Goal: Information Seeking & Learning: Learn about a topic

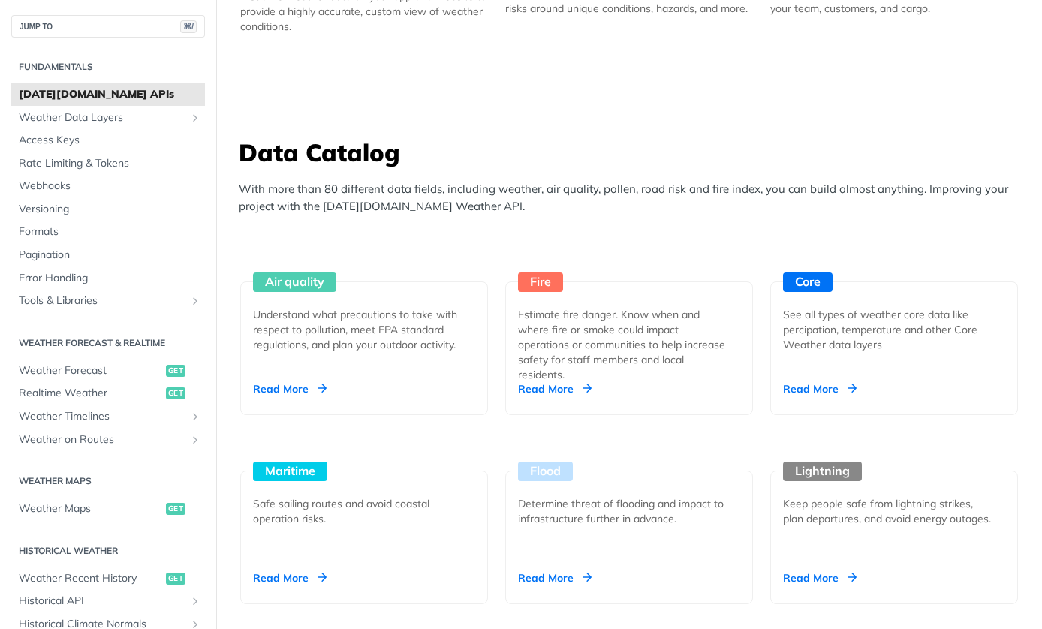
scroll to position [1264, 0]
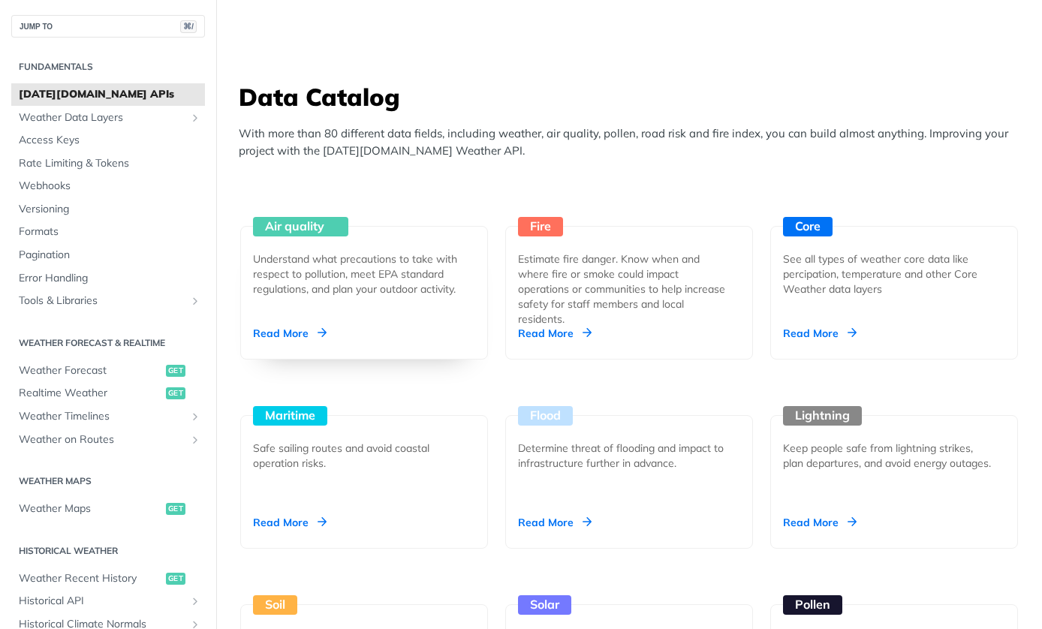
click at [339, 237] on div "Air quality Understand what precautions to take with respect to pollution, meet…" at bounding box center [364, 293] width 248 height 134
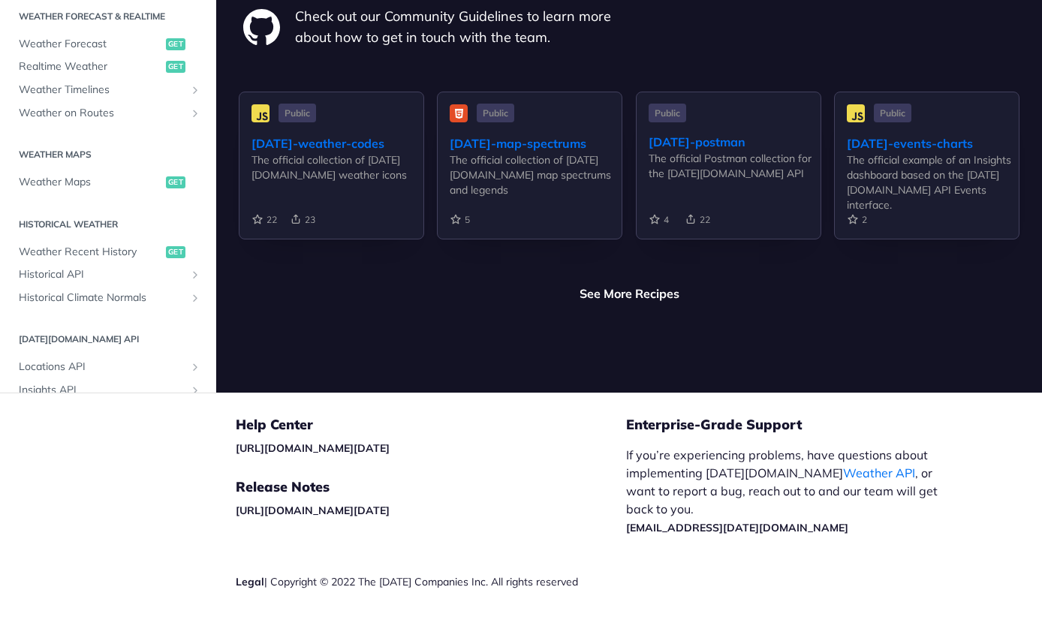
scroll to position [368, 0]
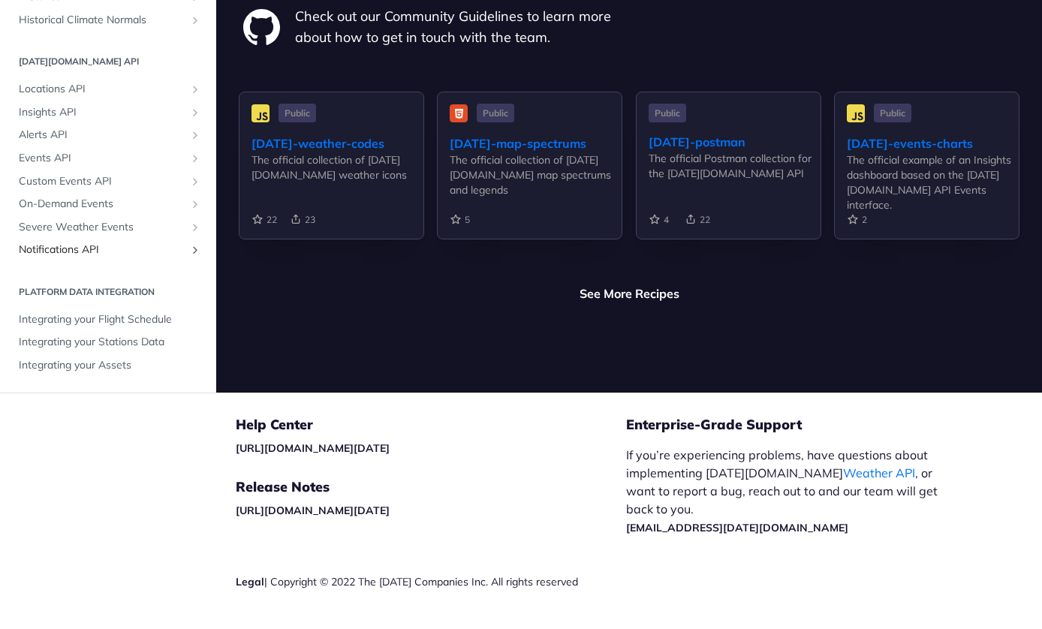
click at [195, 244] on icon "Show subpages for Notifications API" at bounding box center [195, 250] width 12 height 12
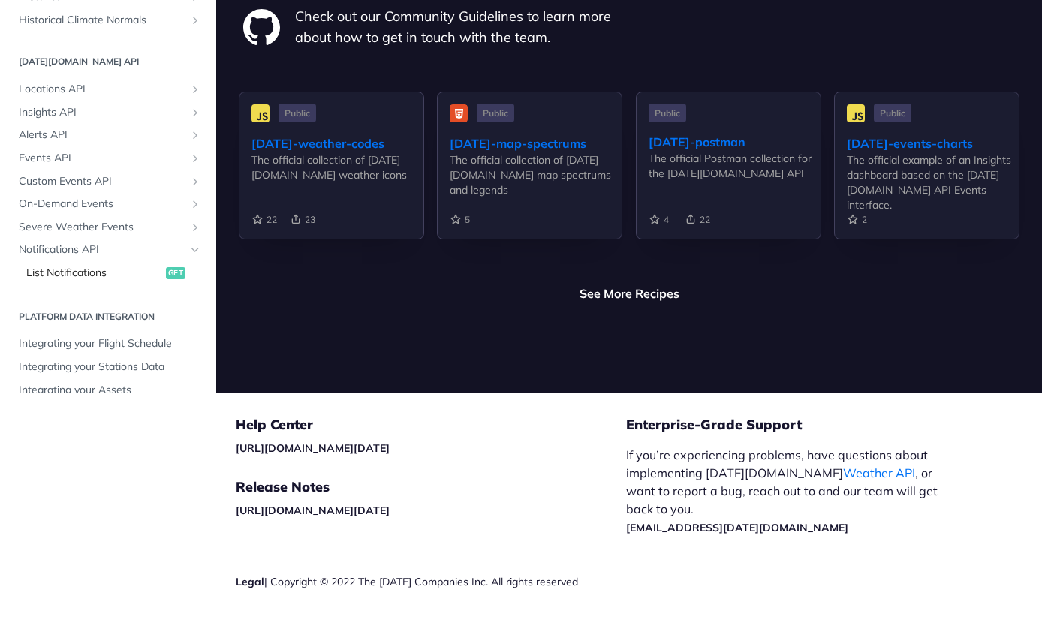
click at [96, 266] on span "List Notifications" at bounding box center [94, 273] width 136 height 15
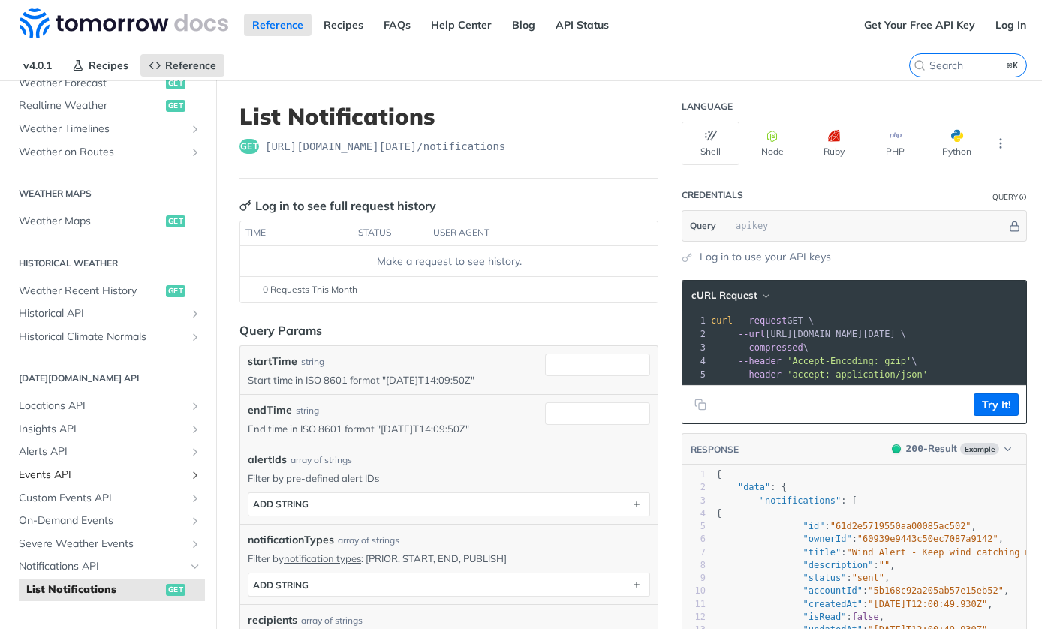
scroll to position [393, 0]
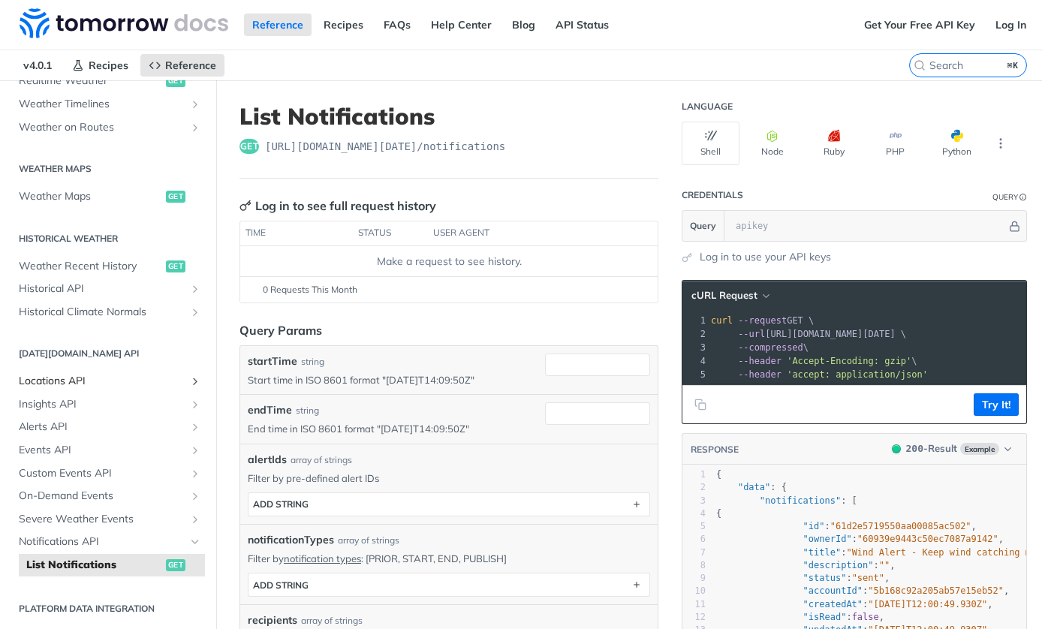
click at [195, 383] on icon "Show subpages for Locations API" at bounding box center [195, 382] width 12 height 12
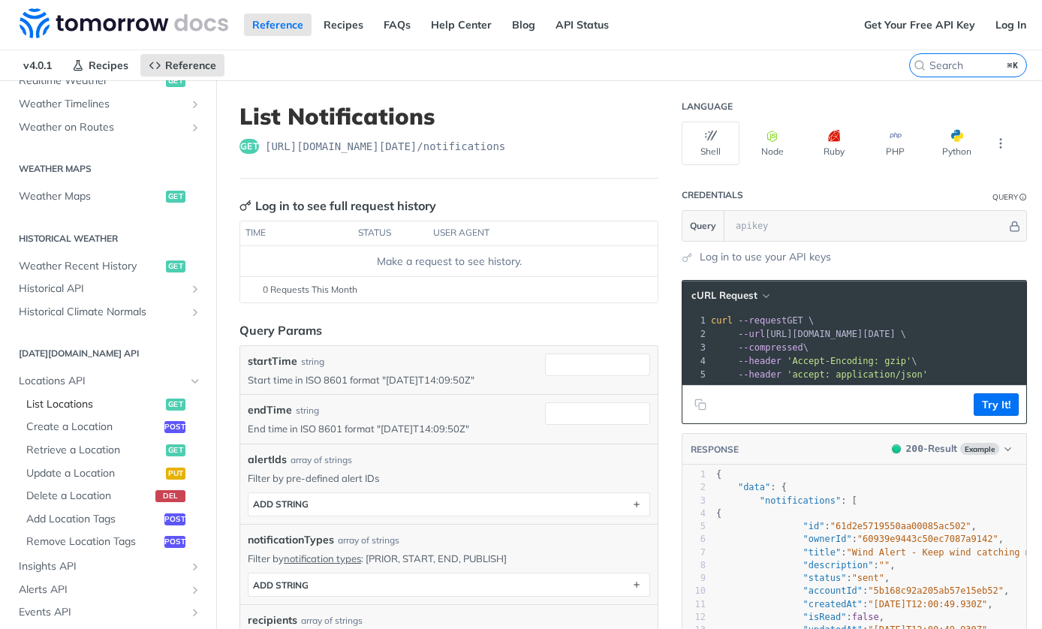
click at [128, 401] on span "List Locations" at bounding box center [94, 404] width 136 height 15
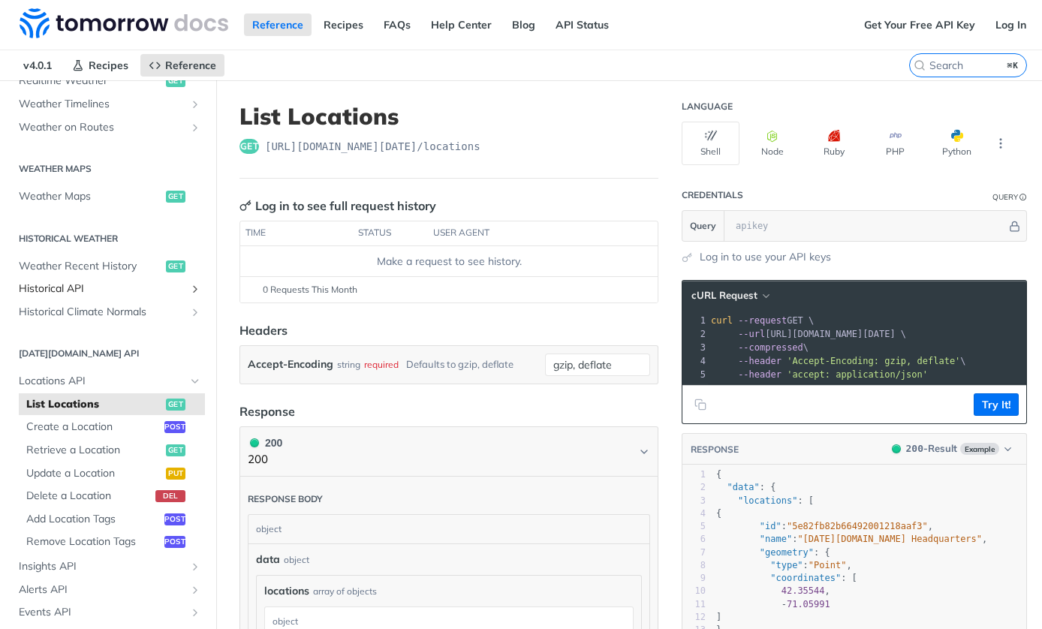
click at [200, 288] on icon "Show subpages for Historical API" at bounding box center [195, 289] width 12 height 12
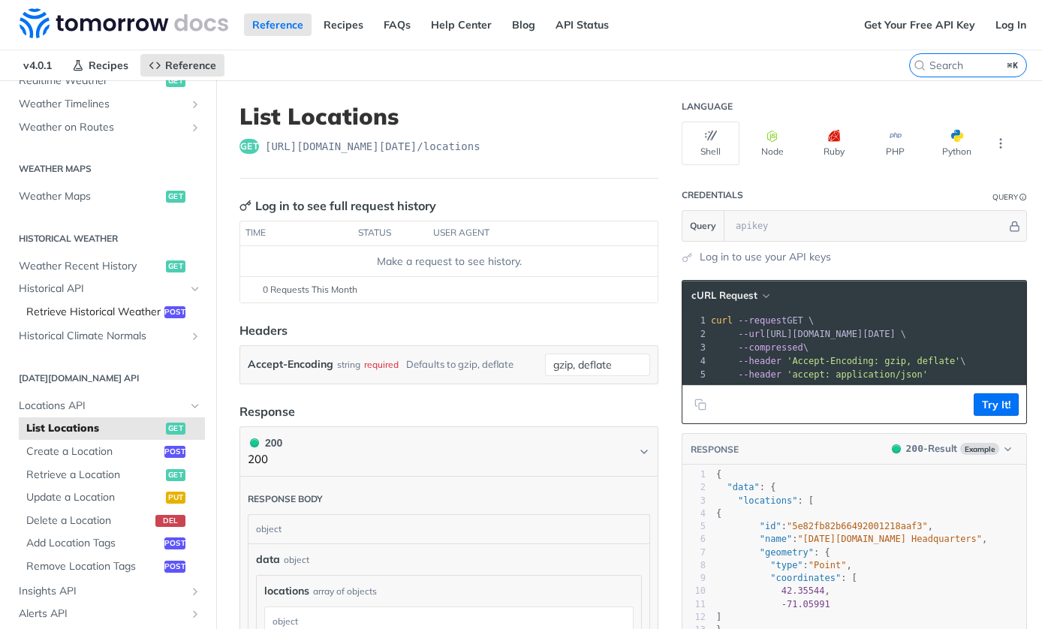
click at [134, 317] on span "Retrieve Historical Weather" at bounding box center [93, 312] width 134 height 15
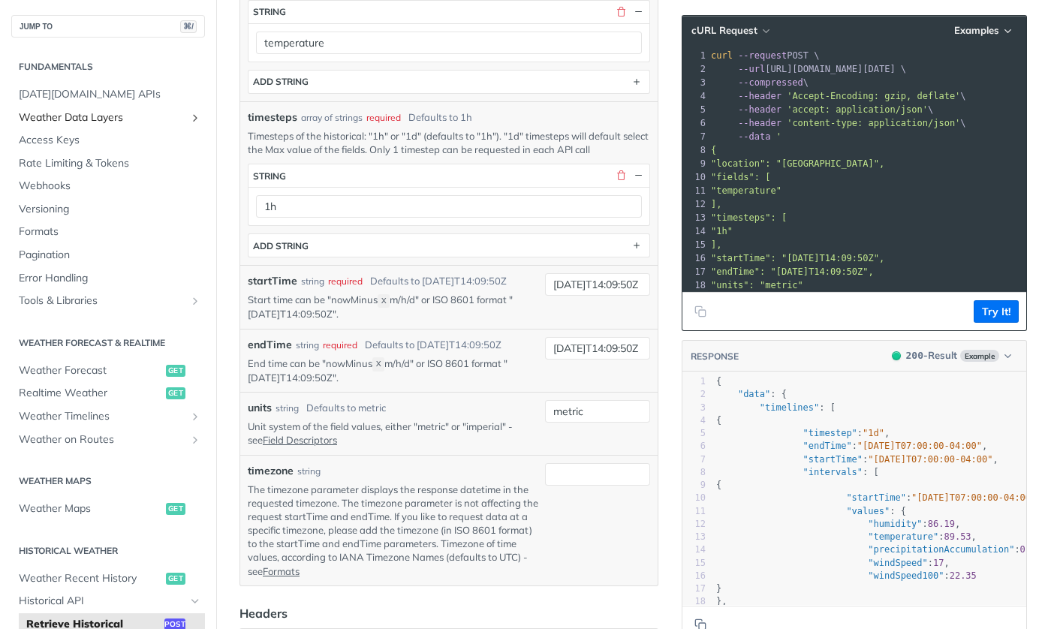
click at [190, 117] on icon "Show subpages for Weather Data Layers" at bounding box center [195, 118] width 12 height 12
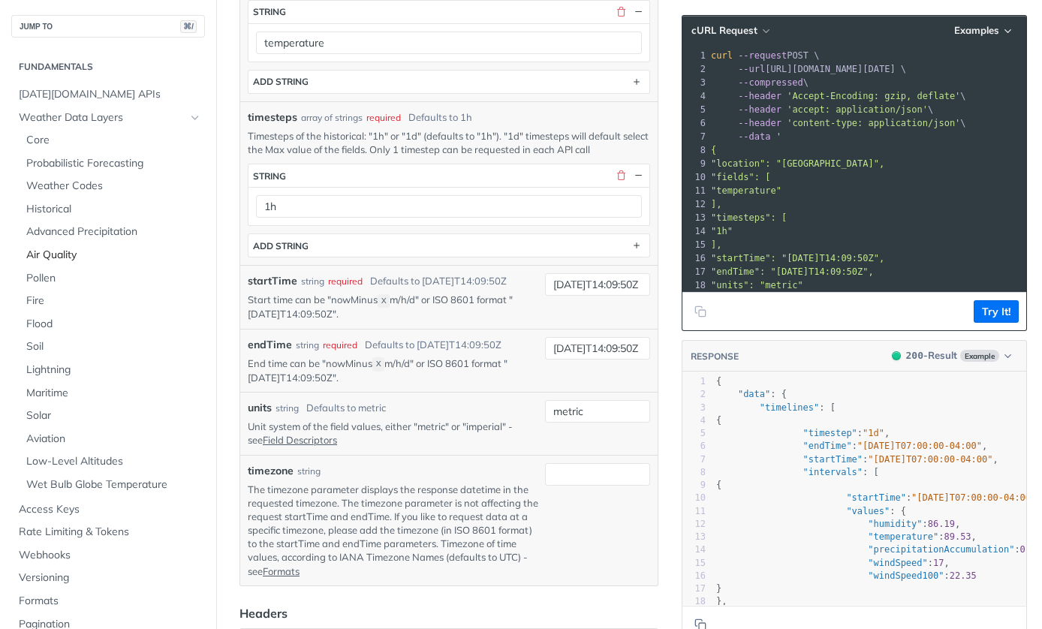
click at [55, 256] on span "Air Quality" at bounding box center [113, 255] width 175 height 15
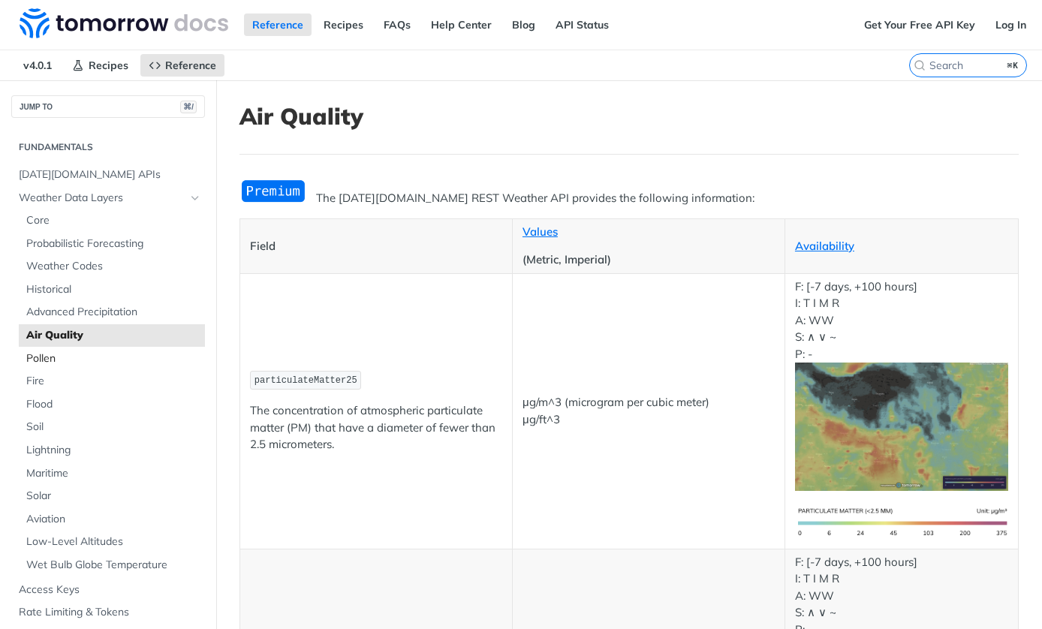
click at [84, 362] on span "Pollen" at bounding box center [113, 358] width 175 height 15
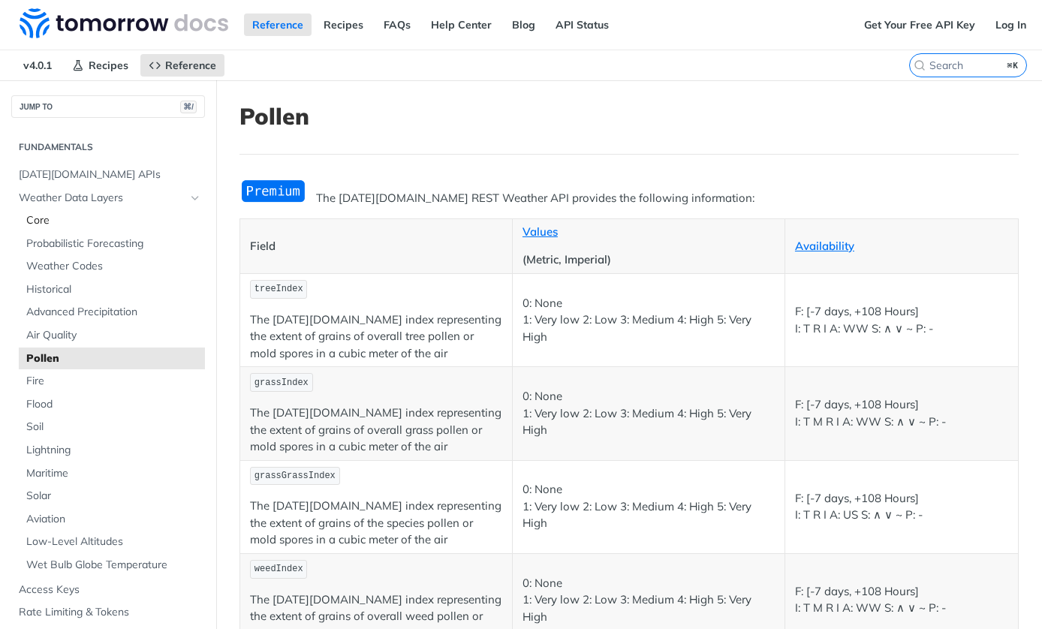
click at [54, 221] on span "Core" at bounding box center [113, 220] width 175 height 15
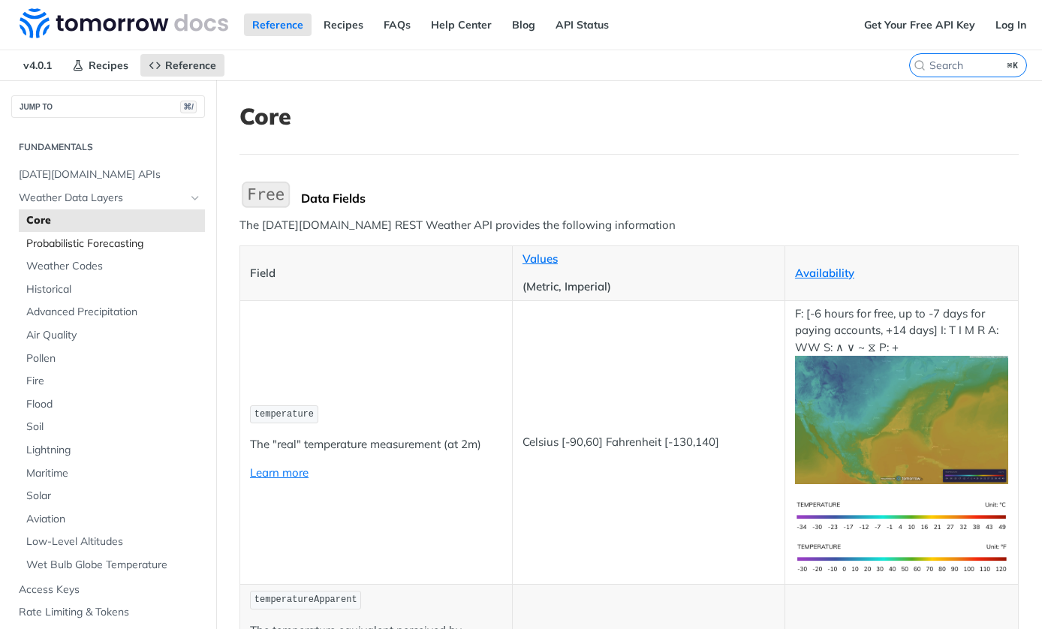
click at [72, 247] on span "Probabilistic Forecasting" at bounding box center [113, 244] width 175 height 15
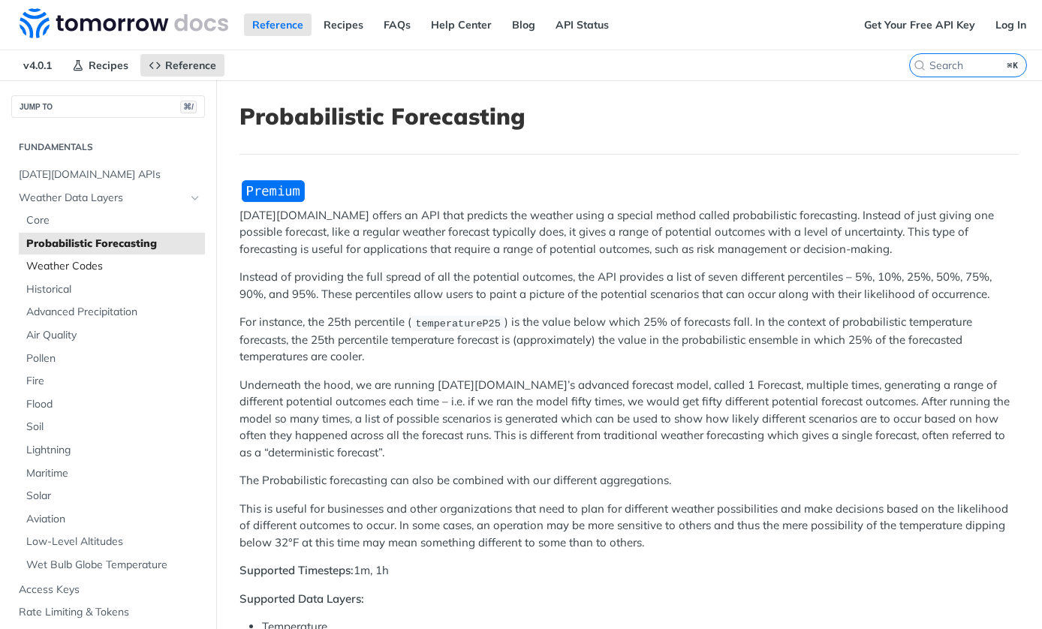
click at [69, 265] on span "Weather Codes" at bounding box center [113, 266] width 175 height 15
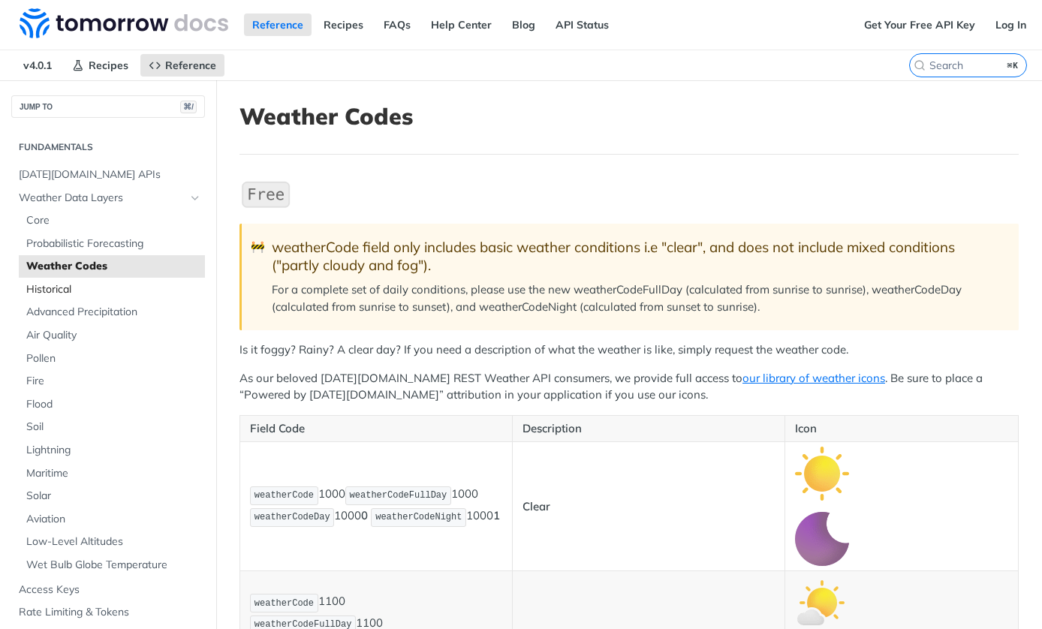
click at [62, 292] on span "Historical" at bounding box center [113, 289] width 175 height 15
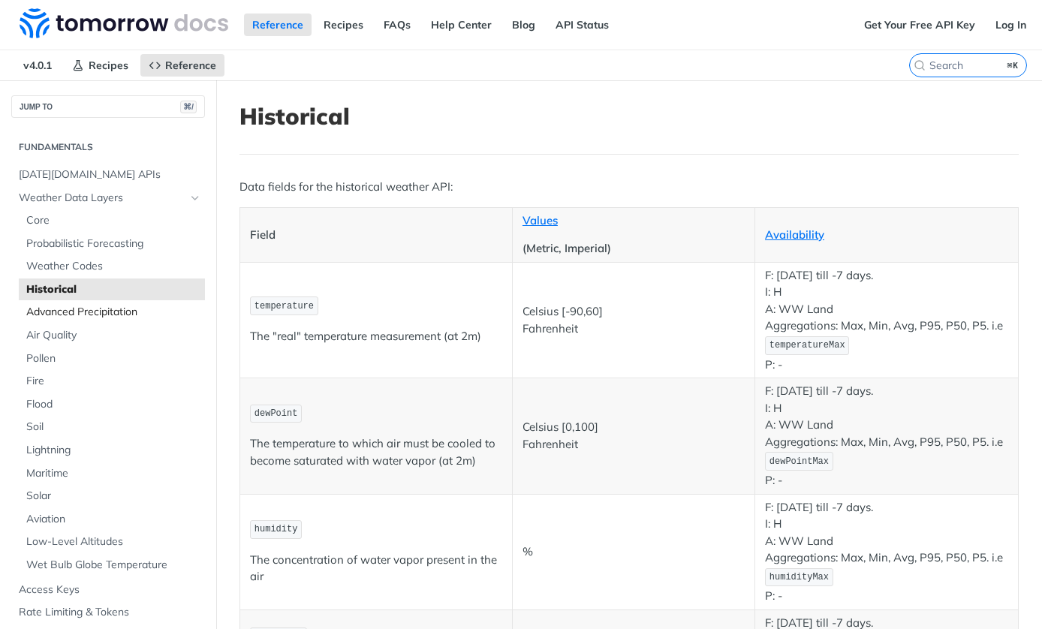
click at [53, 312] on span "Advanced Precipitation" at bounding box center [113, 312] width 175 height 15
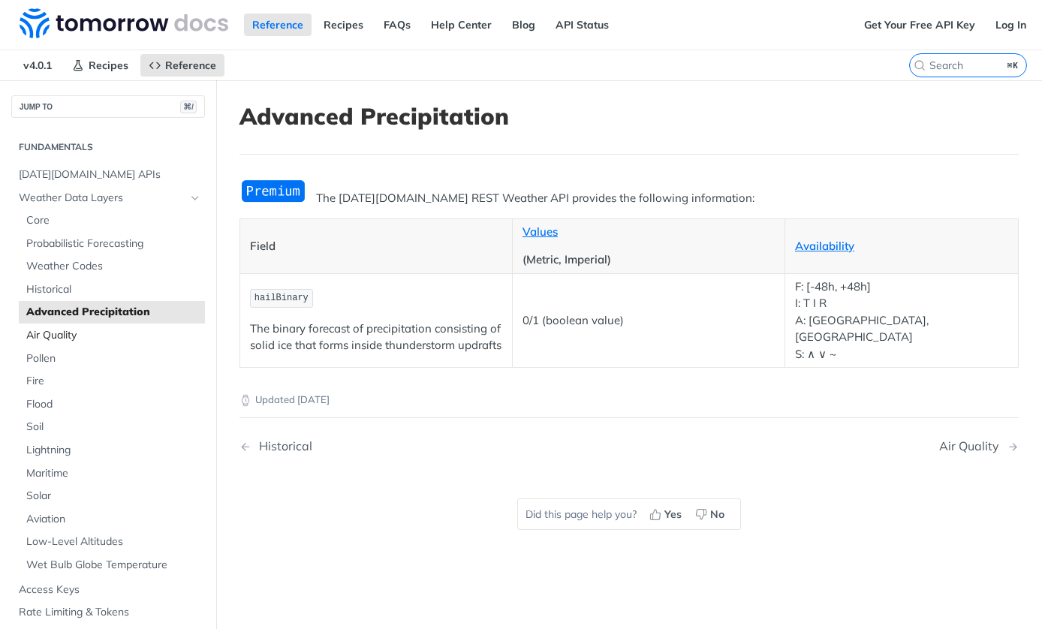
click at [50, 339] on span "Air Quality" at bounding box center [113, 335] width 175 height 15
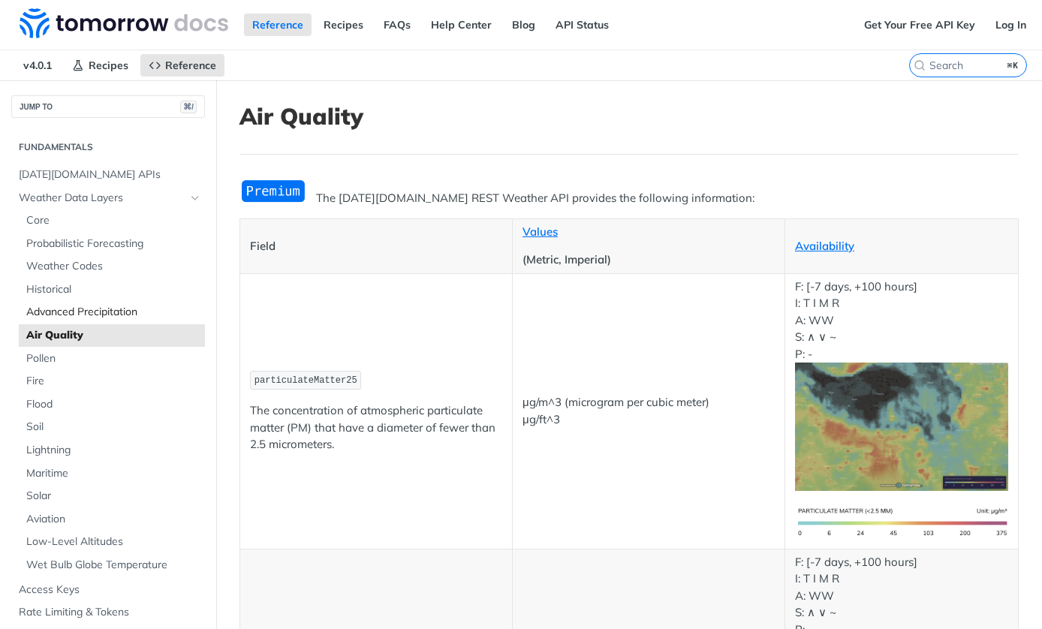
click at [89, 316] on span "Advanced Precipitation" at bounding box center [113, 312] width 175 height 15
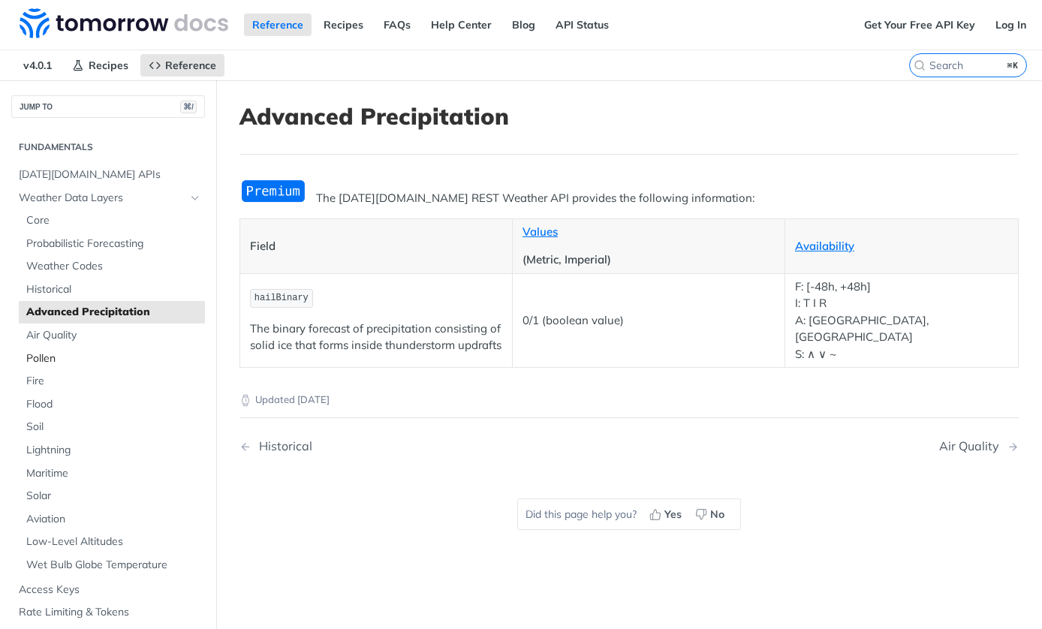
click at [53, 356] on span "Pollen" at bounding box center [113, 358] width 175 height 15
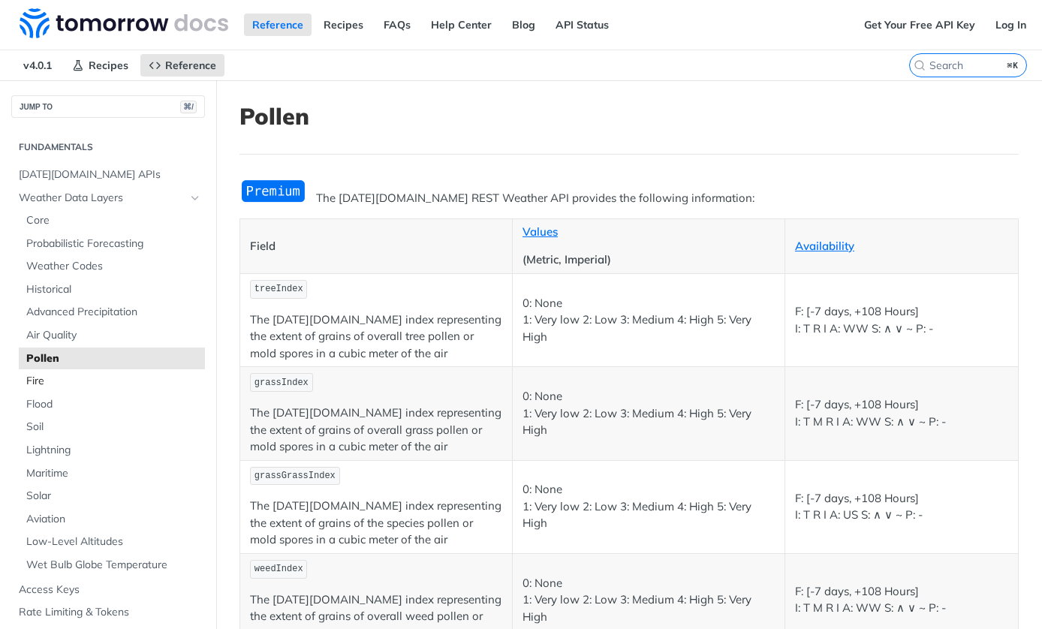
click at [50, 383] on span "Fire" at bounding box center [113, 381] width 175 height 15
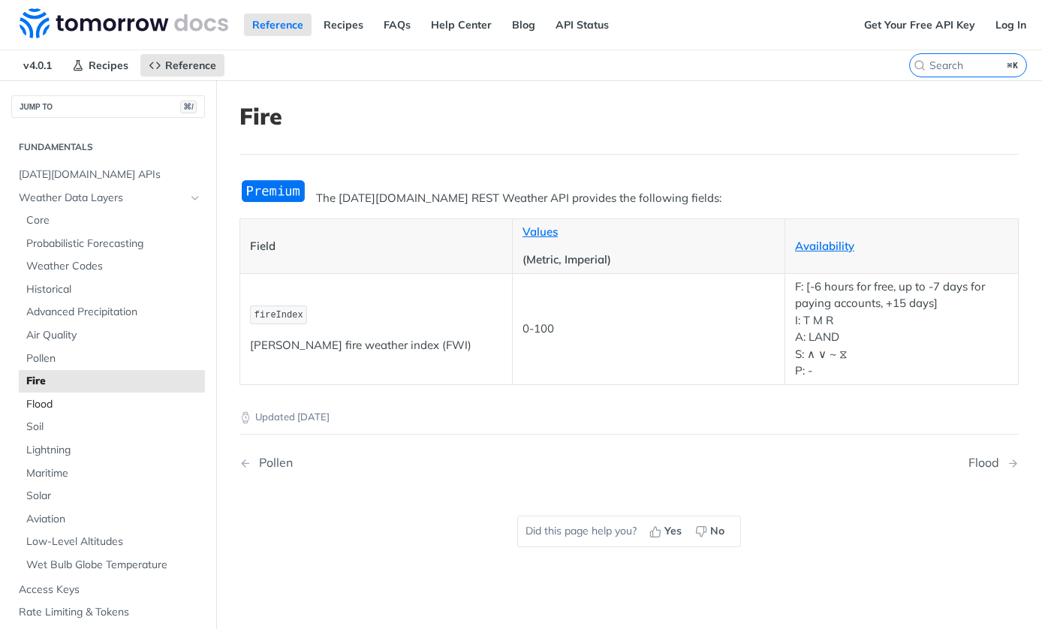
click at [44, 401] on span "Flood" at bounding box center [113, 404] width 175 height 15
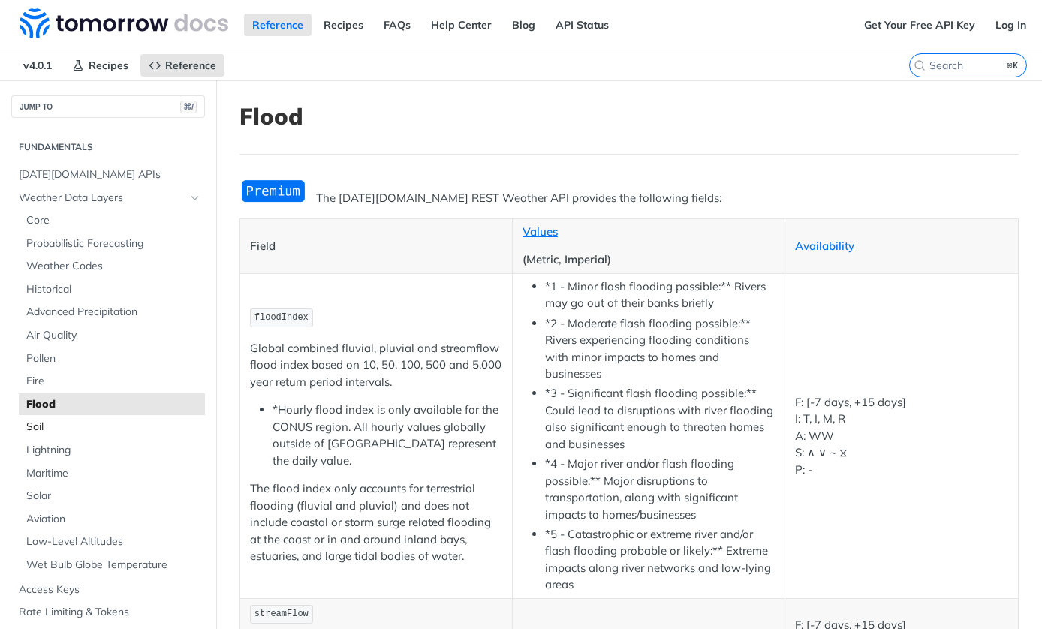
click at [48, 427] on span "Soil" at bounding box center [113, 427] width 175 height 15
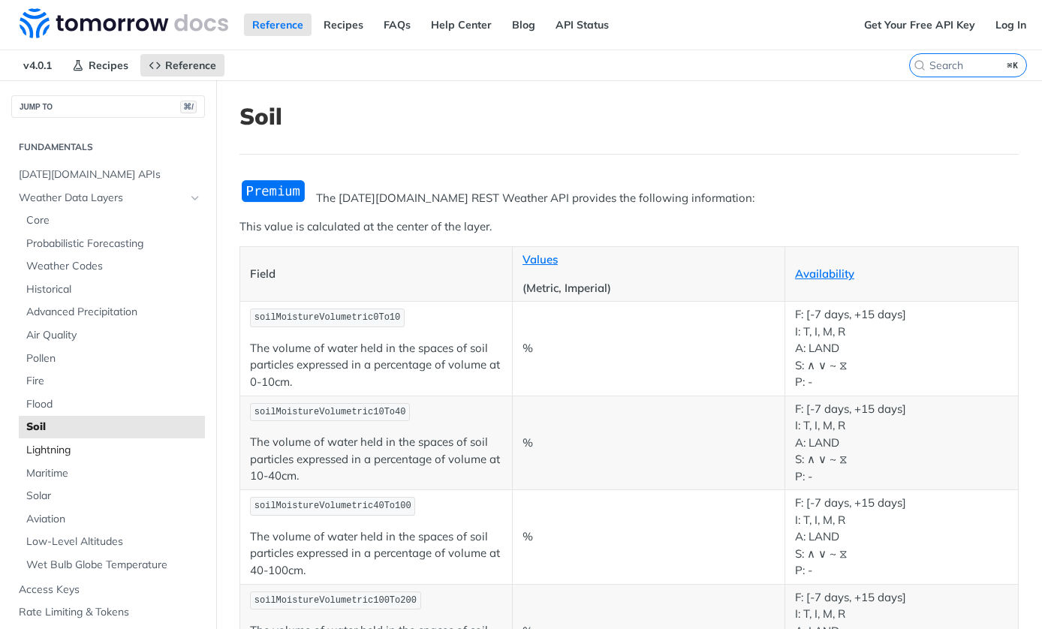
click at [50, 454] on span "Lightning" at bounding box center [113, 450] width 175 height 15
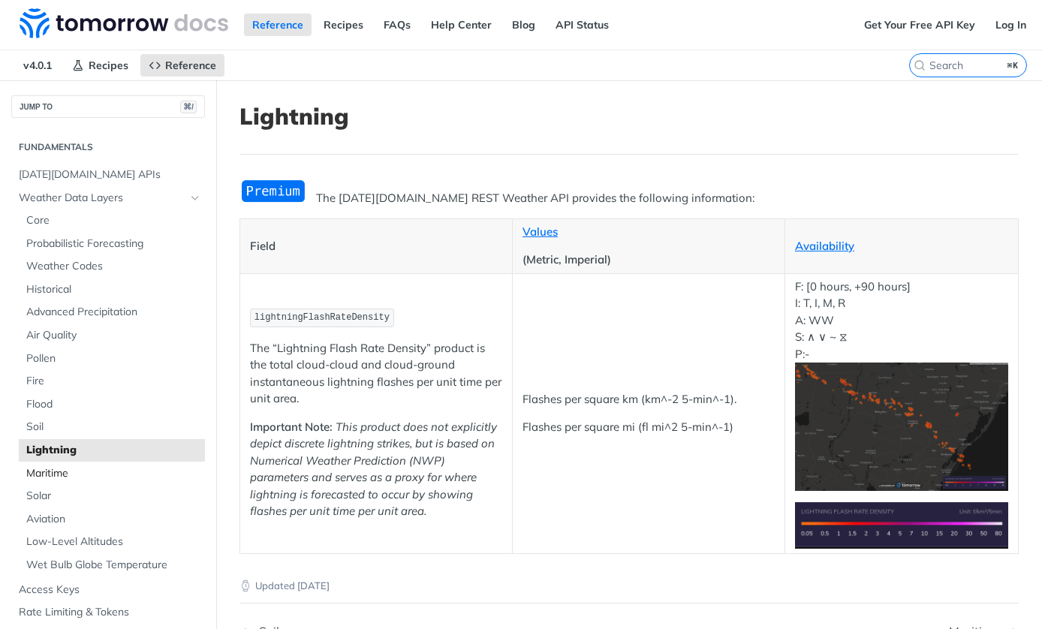
click at [50, 479] on span "Maritime" at bounding box center [113, 473] width 175 height 15
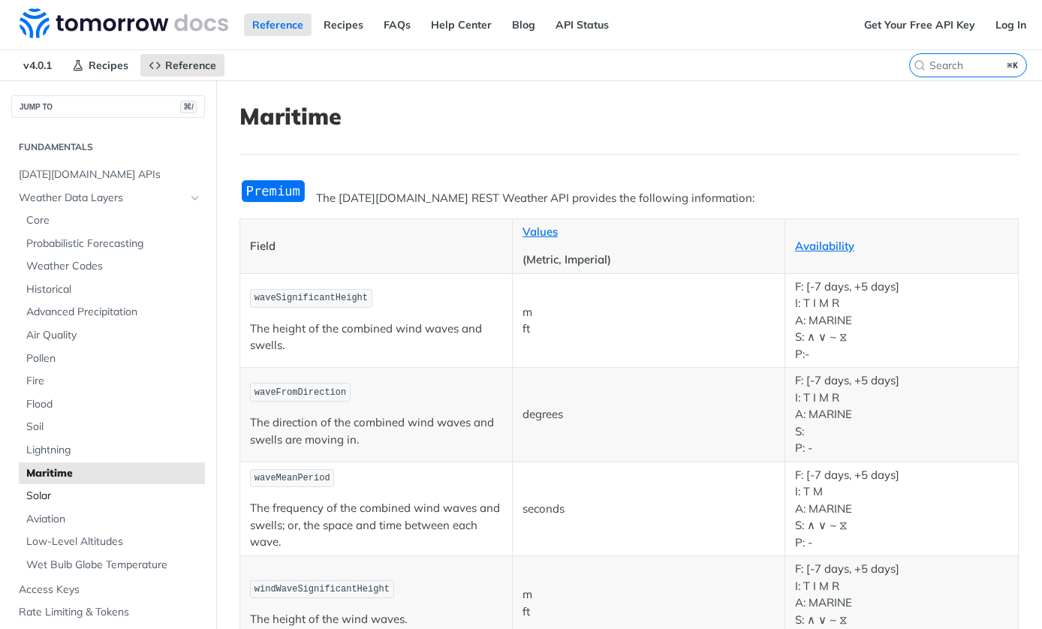
click at [50, 499] on span "Solar" at bounding box center [113, 496] width 175 height 15
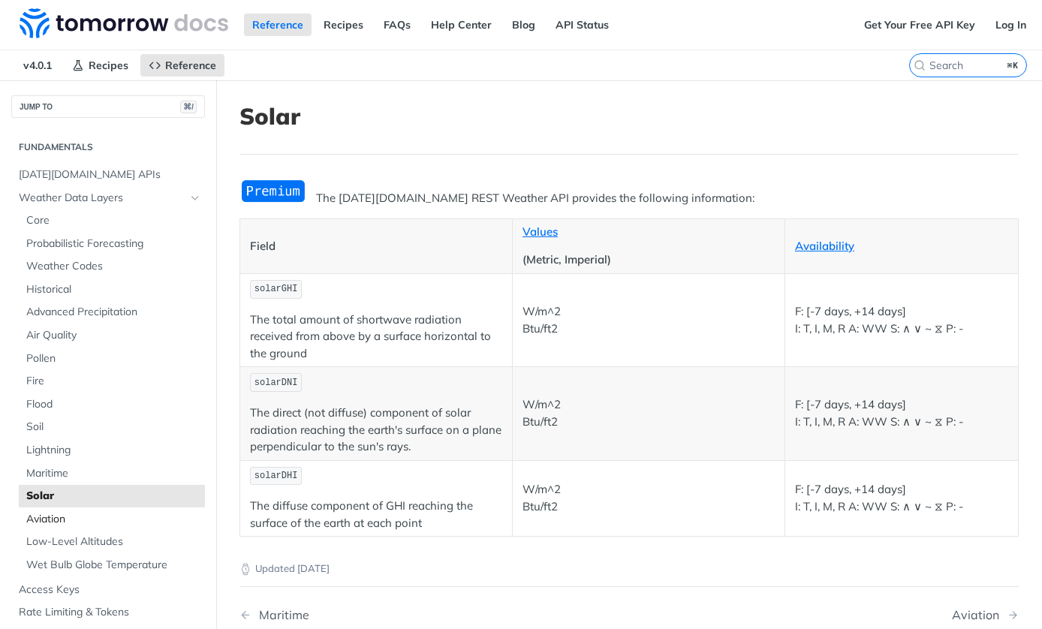
click at [53, 520] on span "Aviation" at bounding box center [113, 519] width 175 height 15
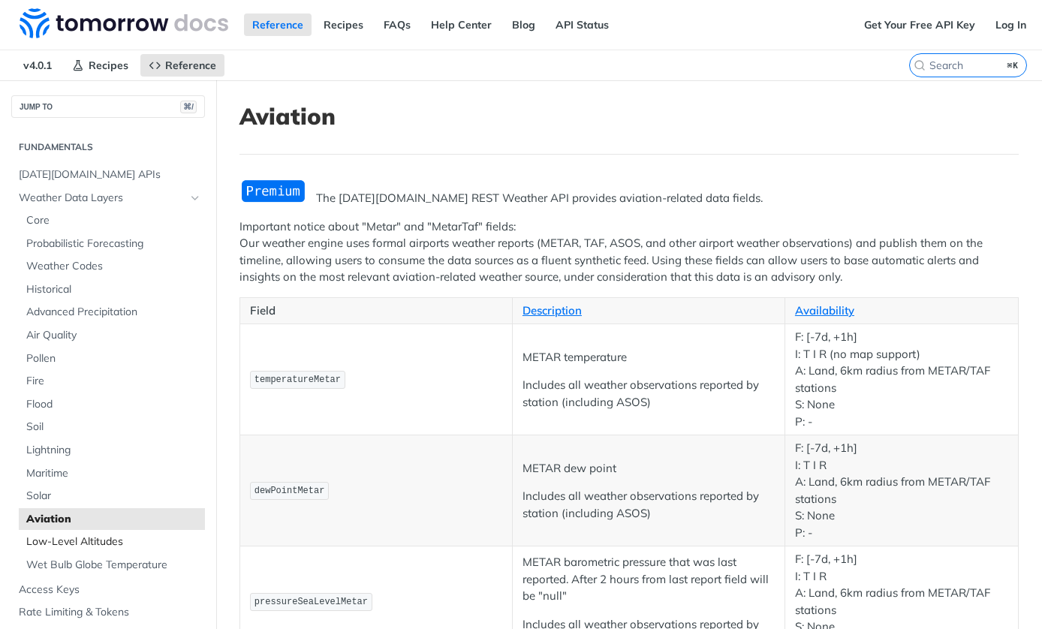
click at [54, 543] on span "Low-Level Altitudes" at bounding box center [113, 542] width 175 height 15
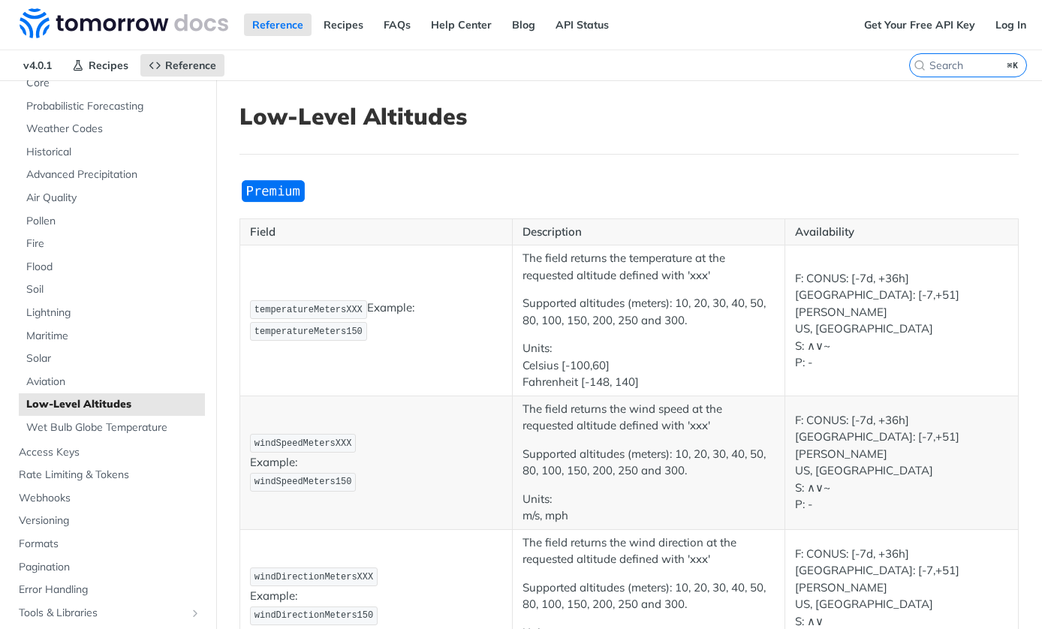
scroll to position [139, 0]
click at [87, 413] on link "Low-Level Altitudes" at bounding box center [112, 403] width 186 height 23
click at [86, 429] on span "Wet Bulb Globe Temperature" at bounding box center [113, 426] width 175 height 15
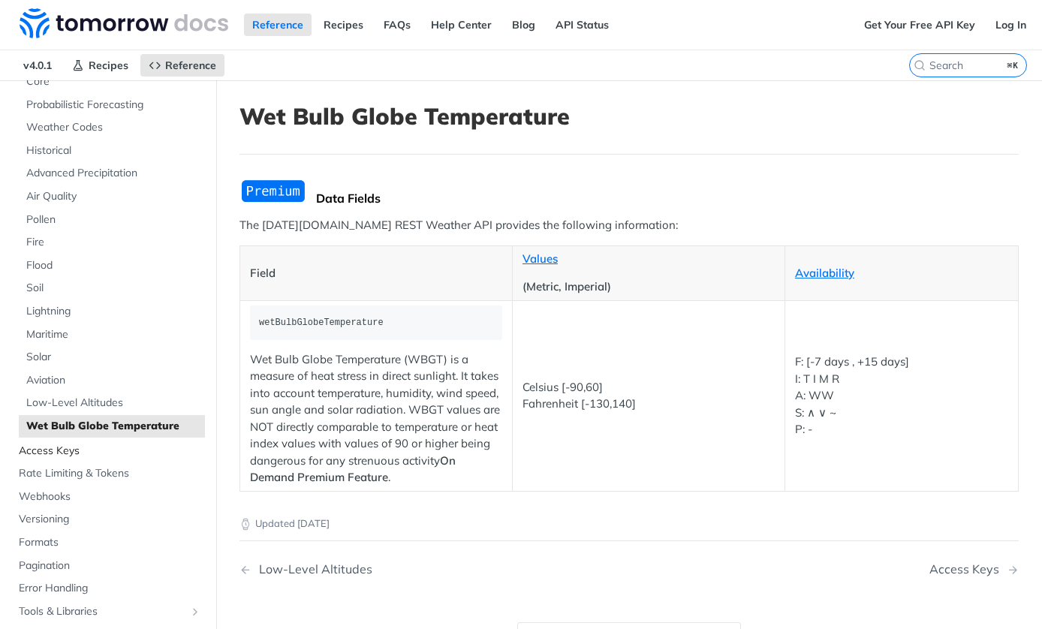
click at [63, 448] on span "Access Keys" at bounding box center [110, 451] width 183 height 15
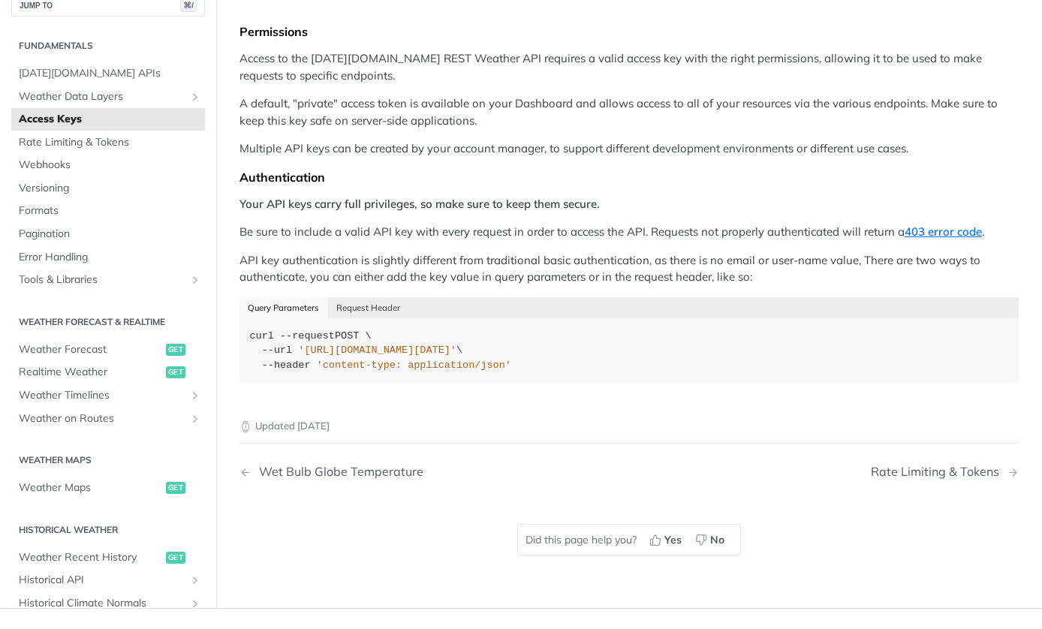
scroll to position [152, 0]
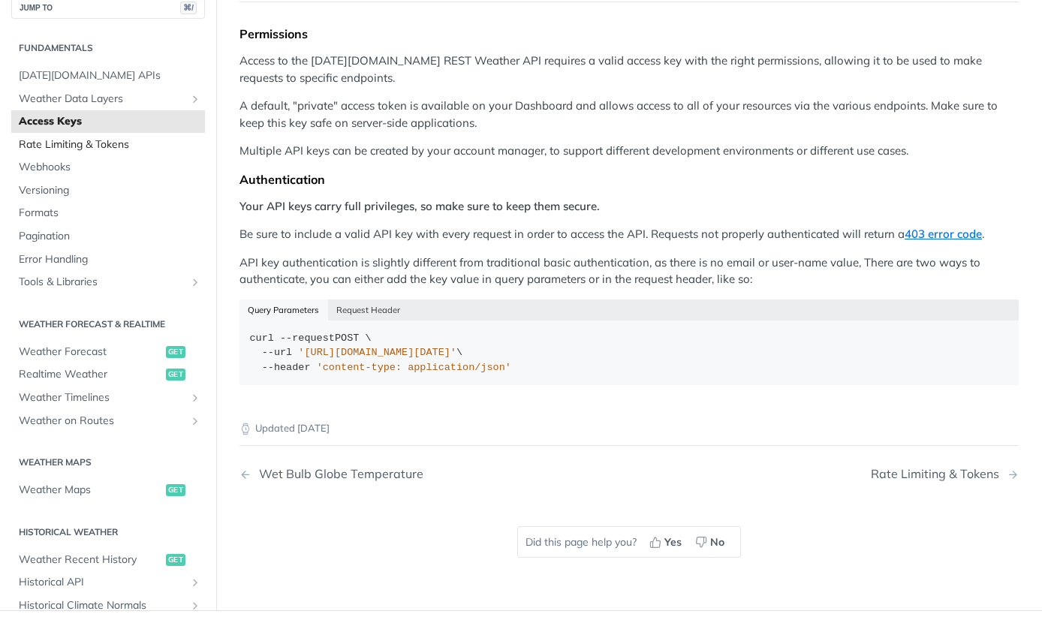
click at [143, 155] on link "Rate Limiting & Tokens" at bounding box center [108, 145] width 194 height 23
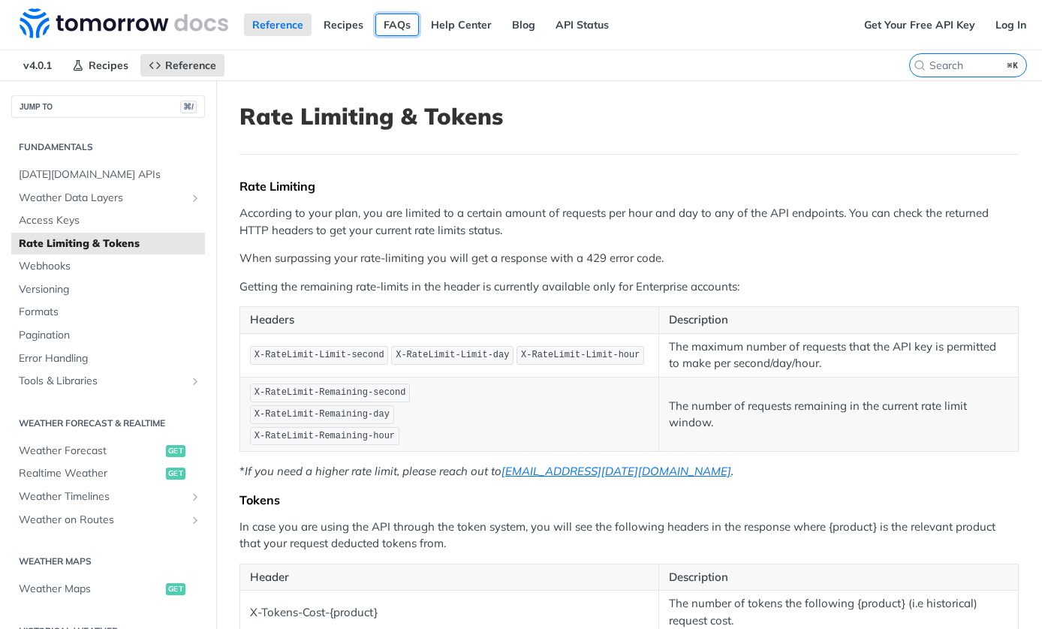
click at [406, 23] on link "FAQs" at bounding box center [398, 25] width 44 height 23
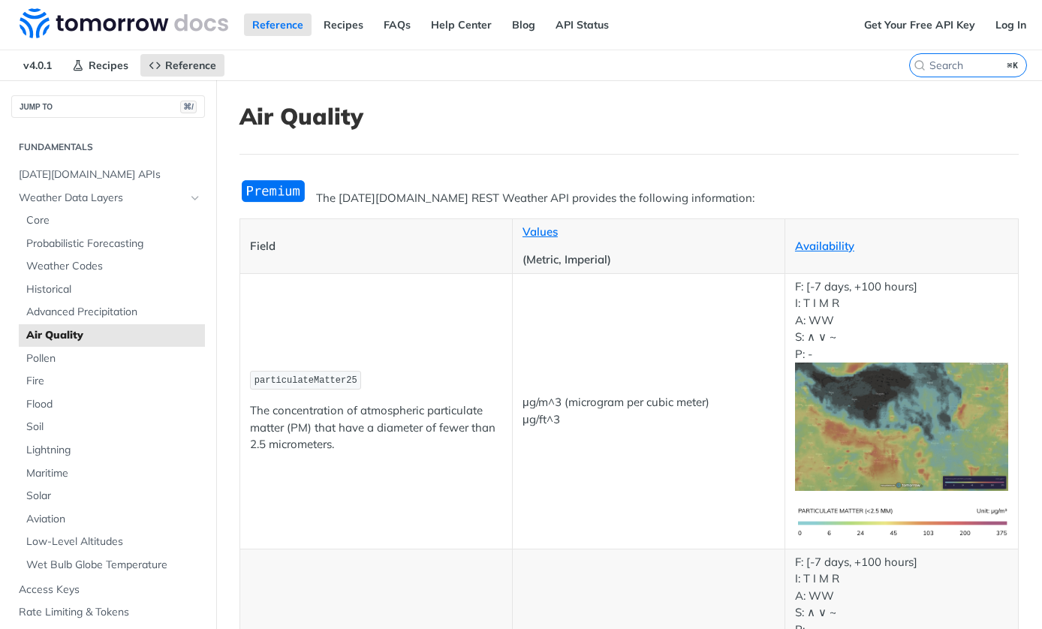
click at [254, 201] on img "Expand image" at bounding box center [274, 191] width 68 height 25
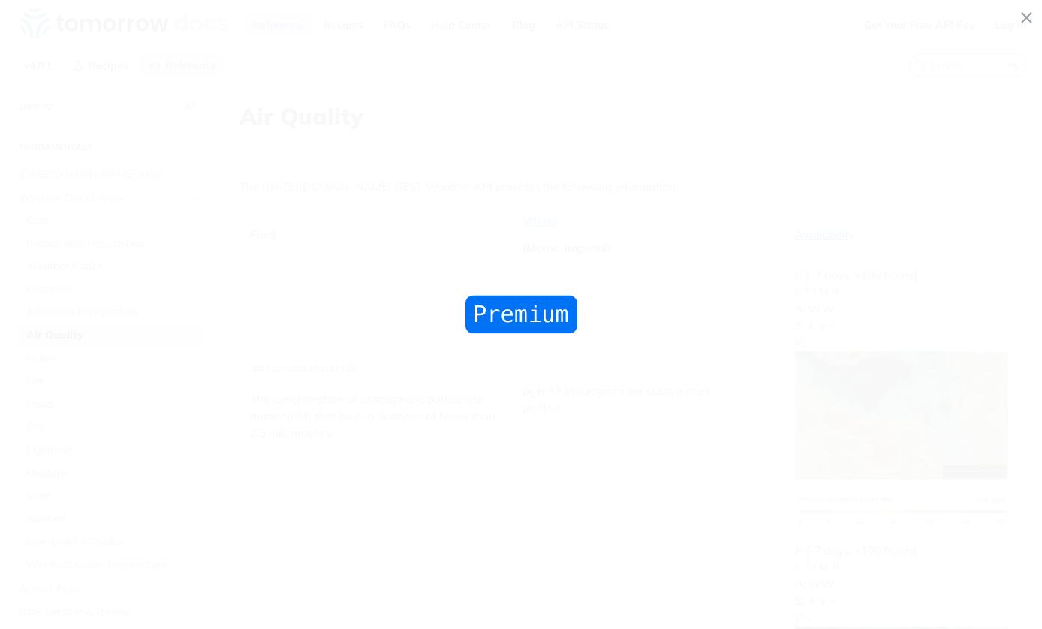
click at [255, 201] on span "Collapse image" at bounding box center [521, 314] width 1042 height 629
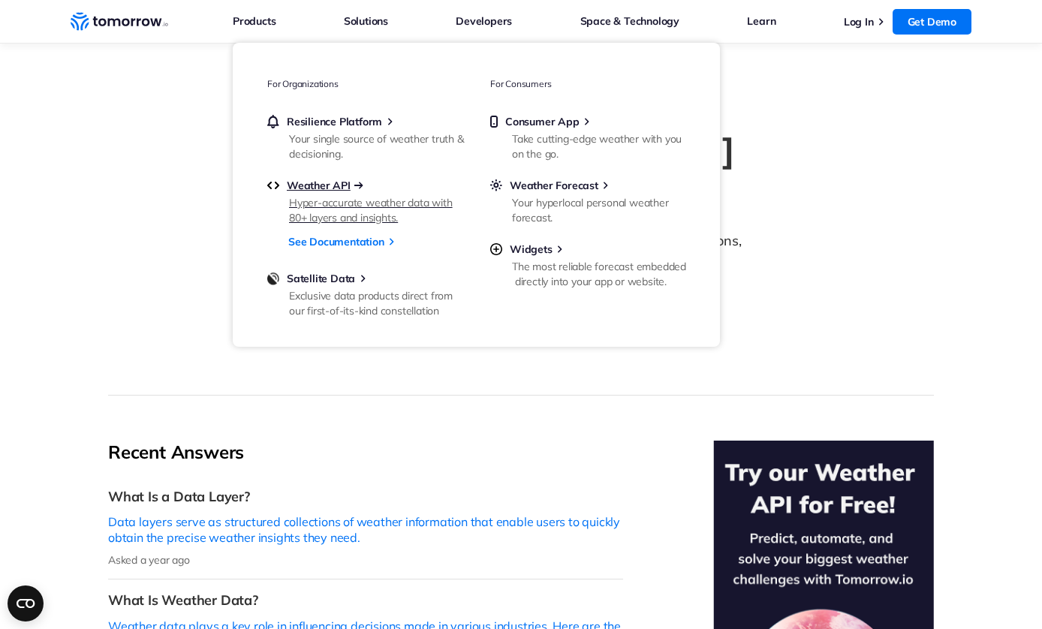
click at [318, 186] on span "Weather API" at bounding box center [319, 186] width 64 height 14
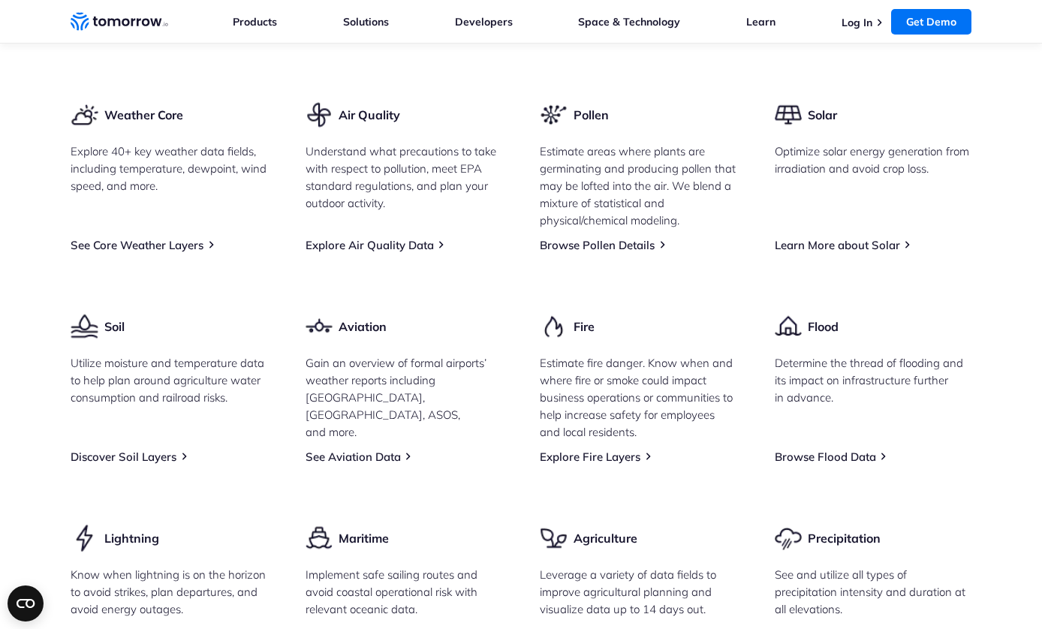
scroll to position [1826, 0]
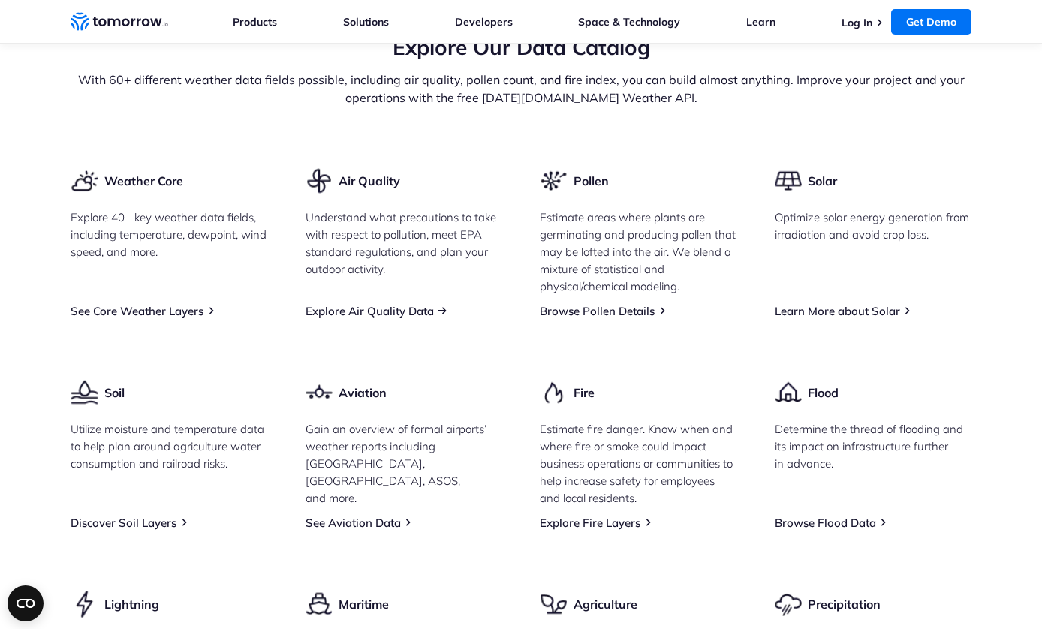
click at [376, 318] on link "Explore Air Quality Data" at bounding box center [370, 311] width 128 height 14
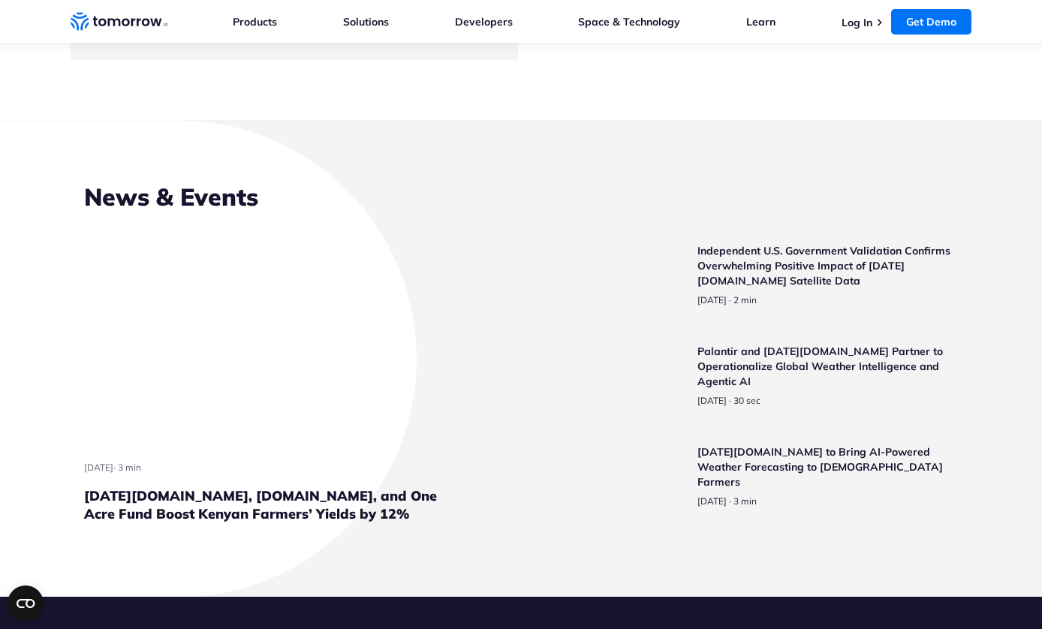
scroll to position [3604, 0]
